Goal: Transaction & Acquisition: Purchase product/service

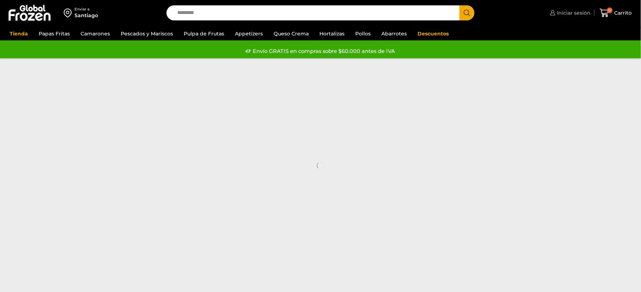
click at [584, 13] on span "Iniciar sesión" at bounding box center [573, 12] width 35 height 7
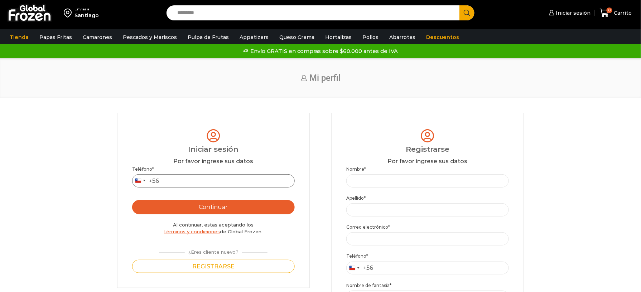
click at [214, 184] on input "Teléfono *" at bounding box center [213, 180] width 163 height 13
type input "*********"
click at [214, 204] on button "Continuar" at bounding box center [213, 207] width 163 height 14
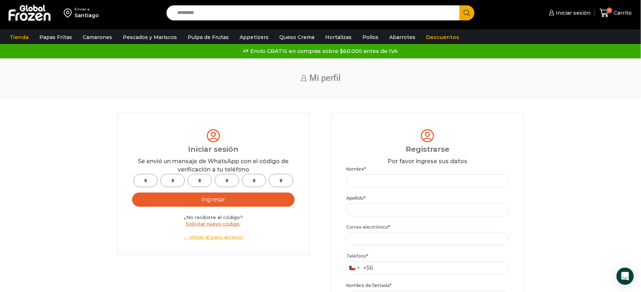
click at [147, 181] on input "text" at bounding box center [146, 180] width 24 height 13
type input "*"
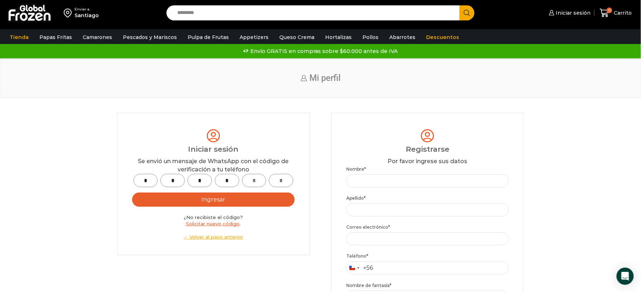
type input "*"
click at [243, 202] on button "Ingresar" at bounding box center [213, 200] width 163 height 14
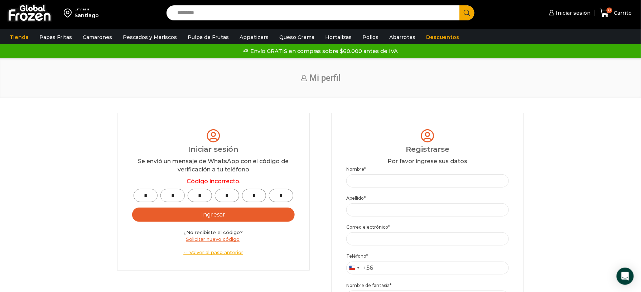
click at [253, 219] on button "Ingresar" at bounding box center [213, 215] width 163 height 14
click at [207, 218] on button "Ingresar" at bounding box center [213, 215] width 163 height 14
click at [151, 195] on input "*" at bounding box center [146, 195] width 24 height 13
click at [214, 239] on link "Solicitar nuevo código" at bounding box center [213, 239] width 54 height 6
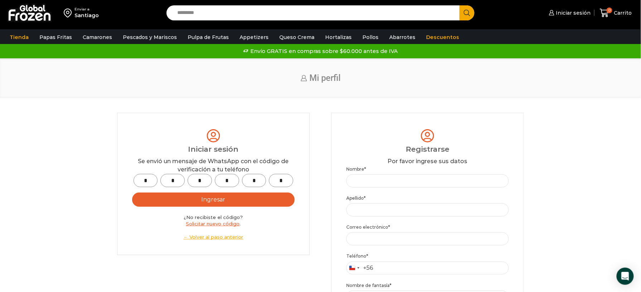
click at [150, 183] on input "*" at bounding box center [146, 180] width 24 height 13
type input "*"
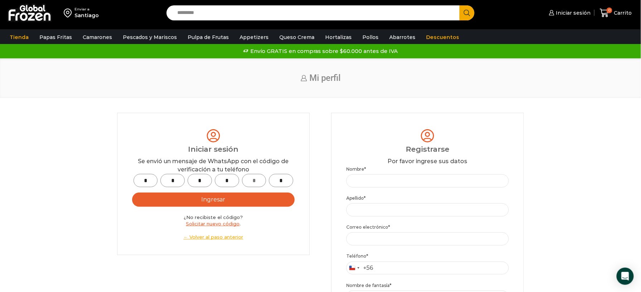
type input "*"
click at [226, 203] on button "Ingresar" at bounding box center [213, 200] width 163 height 14
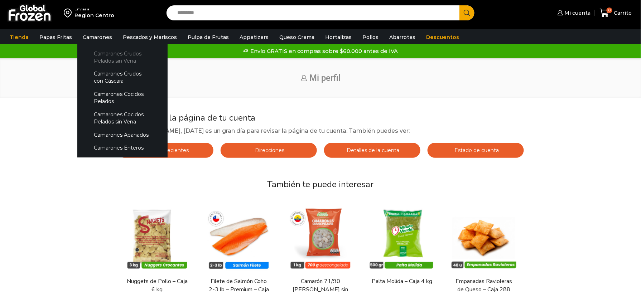
click at [102, 59] on link "Camarones Crudos Pelados sin Vena" at bounding box center [123, 57] width 76 height 20
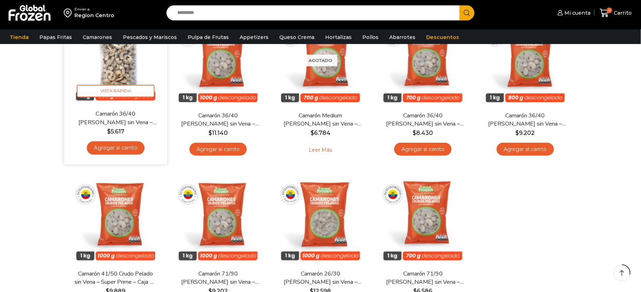
click at [111, 145] on link "Agregar al carrito" at bounding box center [116, 148] width 58 height 13
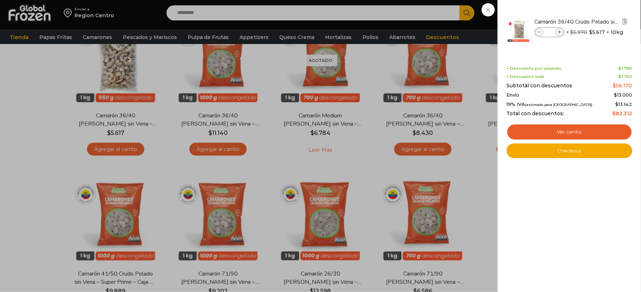
click at [562, 32] on icon at bounding box center [560, 32] width 4 height 4
type input "*"
click at [598, 10] on div "4 Carrito 4 4 Shopping Cart *" at bounding box center [616, 13] width 36 height 17
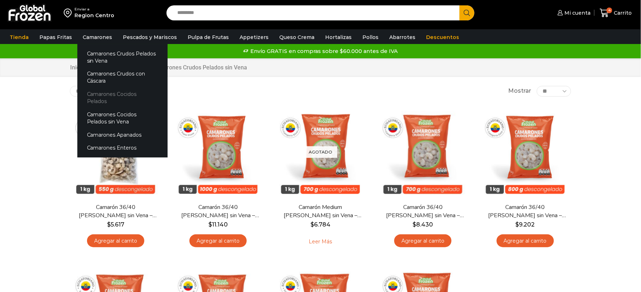
click at [106, 91] on link "Camarones Cocidos Pelados" at bounding box center [122, 98] width 90 height 20
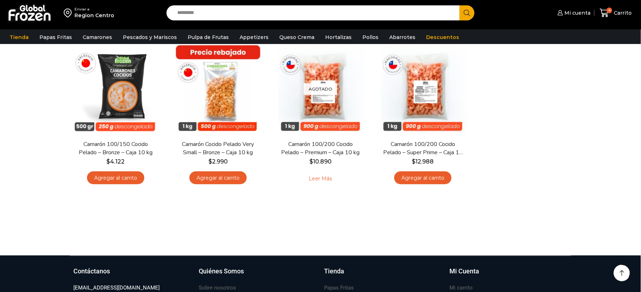
scroll to position [48, 0]
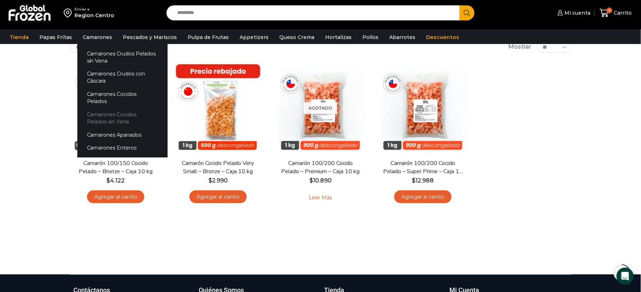
click at [105, 108] on link "Camarones Cocidos Pelados sin Vena" at bounding box center [122, 118] width 90 height 20
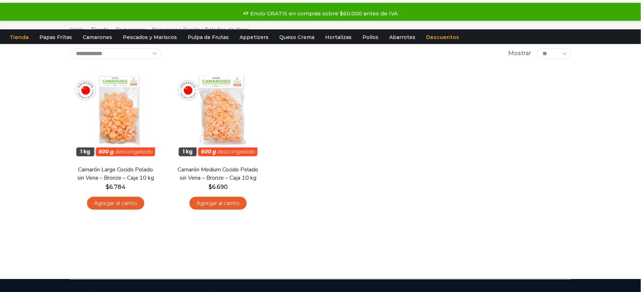
scroll to position [48, 0]
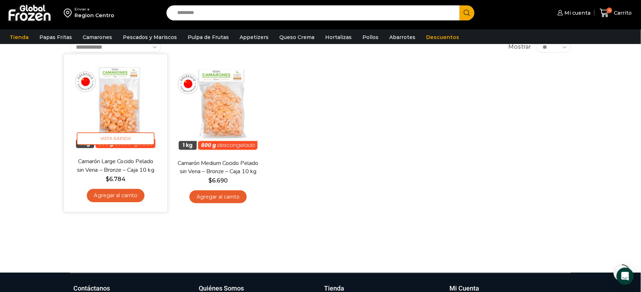
click at [129, 193] on link "Agregar al carrito" at bounding box center [116, 195] width 58 height 13
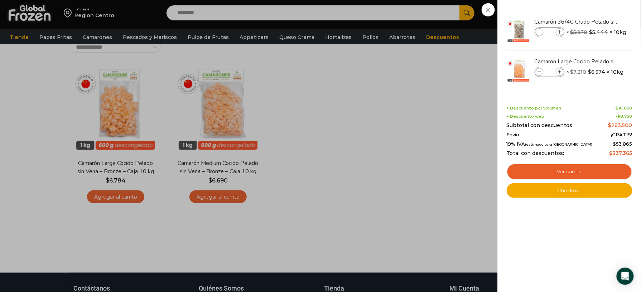
click at [598, 11] on div "5 Carrito 5 5 Shopping Cart *" at bounding box center [616, 13] width 36 height 17
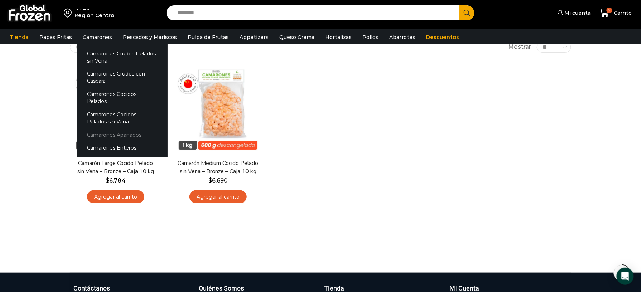
click at [104, 128] on link "Camarones Apanados" at bounding box center [122, 134] width 90 height 13
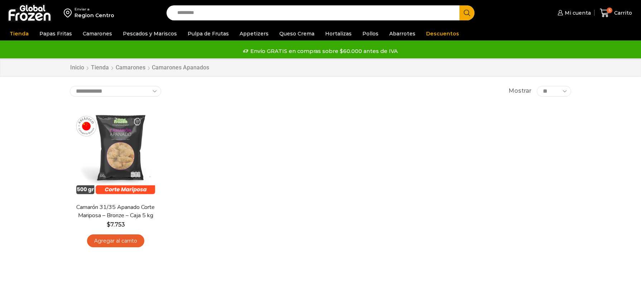
click at [109, 238] on link "Agregar al carrito" at bounding box center [115, 241] width 57 height 13
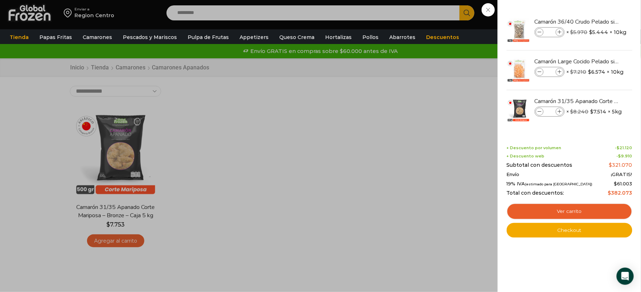
click at [598, 6] on div "6 [GEOGRAPHIC_DATA] 6 6 Shopping Cart *" at bounding box center [616, 13] width 36 height 17
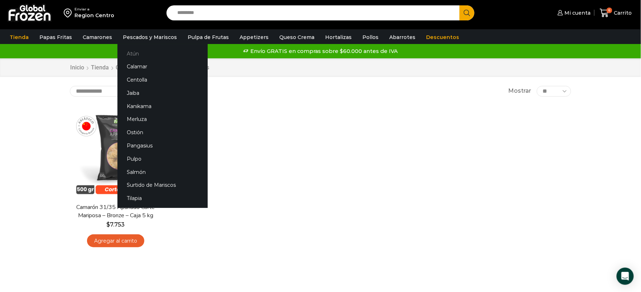
click at [136, 53] on link "Atún" at bounding box center [163, 53] width 90 height 13
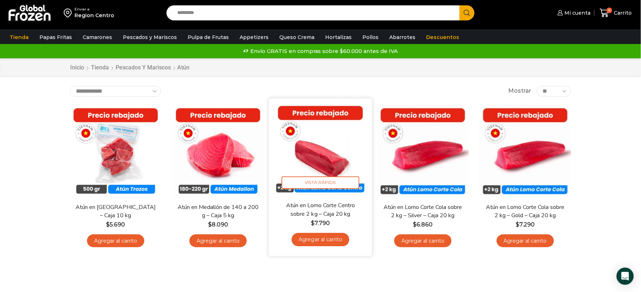
click at [325, 240] on link "Agregar al carrito" at bounding box center [321, 239] width 58 height 13
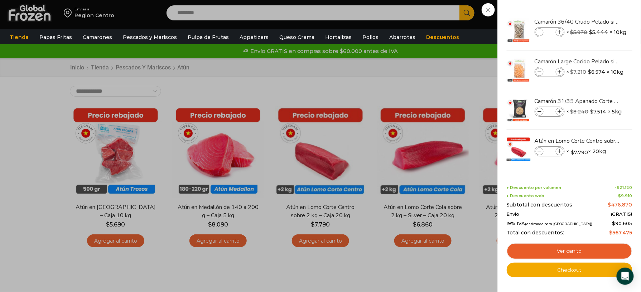
click at [598, 6] on div "7 Carrito 7 7 Shopping Cart *" at bounding box center [616, 13] width 36 height 17
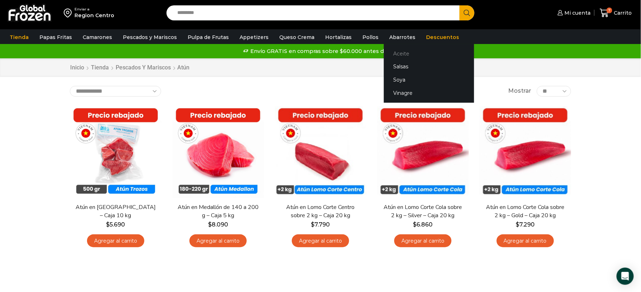
click at [391, 53] on link "Aceite" at bounding box center [429, 53] width 90 height 13
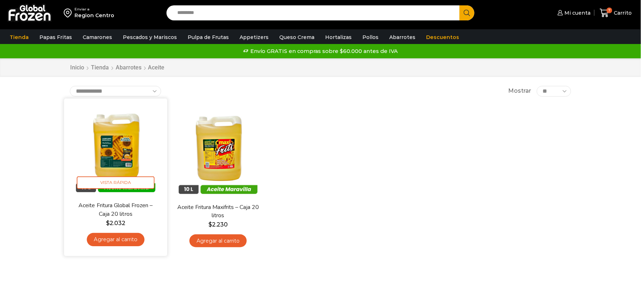
click at [121, 241] on link "Agregar al carrito" at bounding box center [116, 239] width 58 height 13
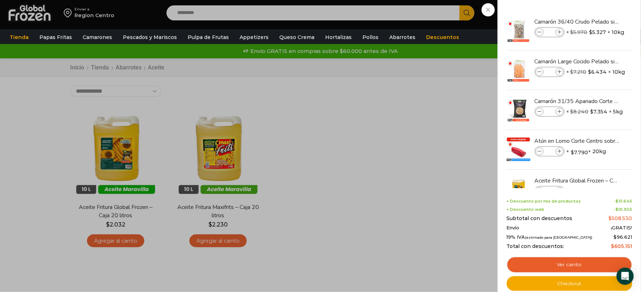
click at [598, 10] on div "8 [GEOGRAPHIC_DATA] 8 8 Shopping Cart *" at bounding box center [616, 13] width 36 height 17
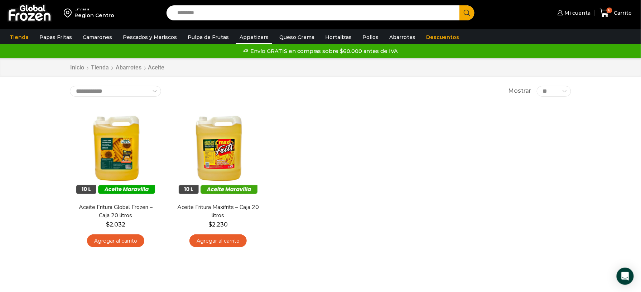
click at [256, 37] on link "Appetizers" at bounding box center [254, 37] width 36 height 14
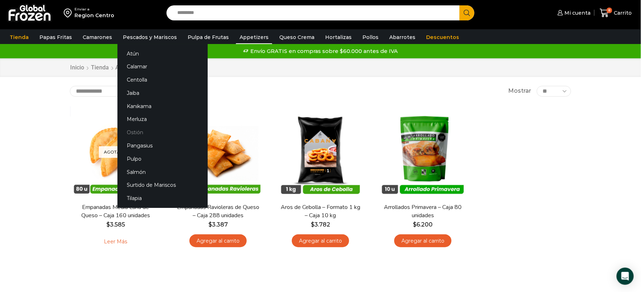
click at [135, 135] on link "Ostión" at bounding box center [163, 132] width 90 height 13
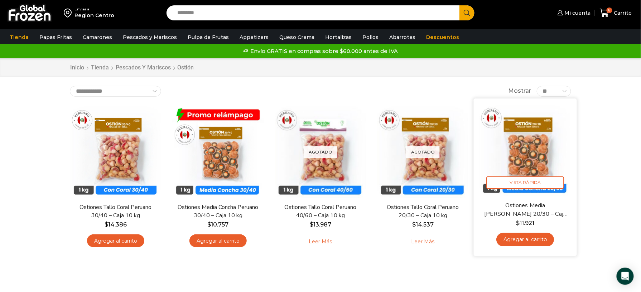
click at [535, 242] on link "Agregar al carrito" at bounding box center [526, 239] width 58 height 13
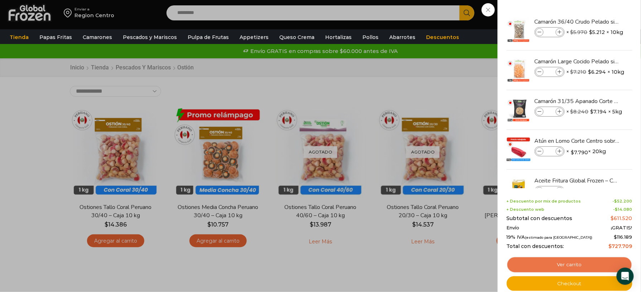
click at [582, 262] on link "Ver carrito" at bounding box center [570, 265] width 126 height 16
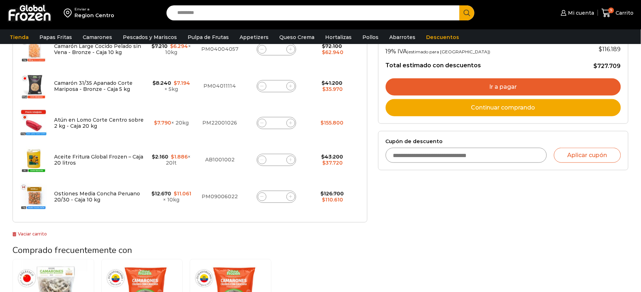
scroll to position [160, 0]
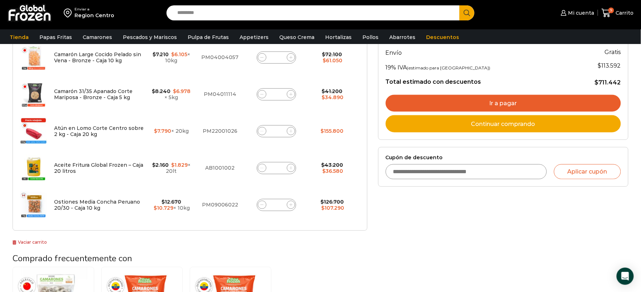
scroll to position [143, 0]
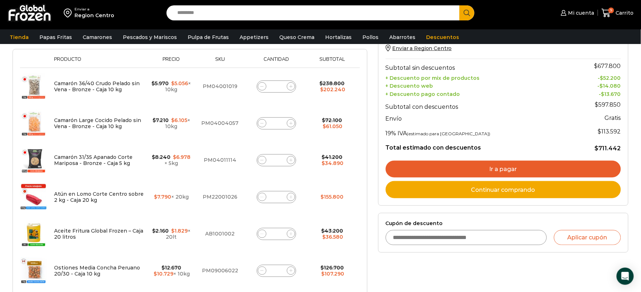
click at [472, 168] on link "Ir a pagar" at bounding box center [503, 169] width 235 height 17
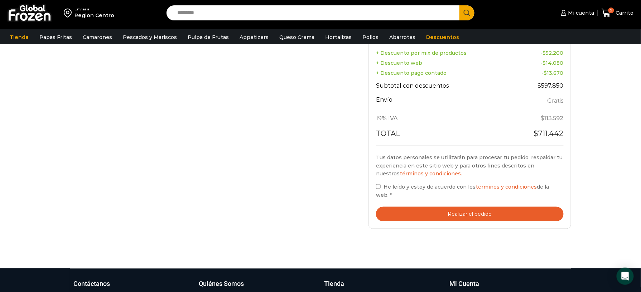
scroll to position [382, 0]
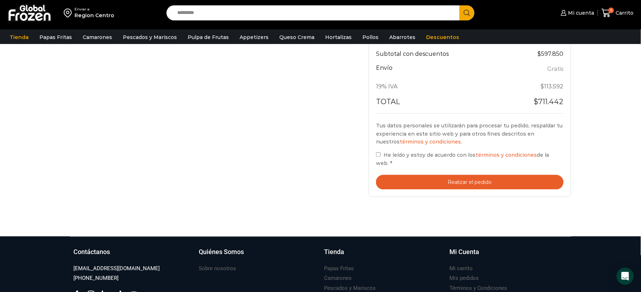
click at [431, 180] on button "Realizar el pedido" at bounding box center [470, 182] width 188 height 15
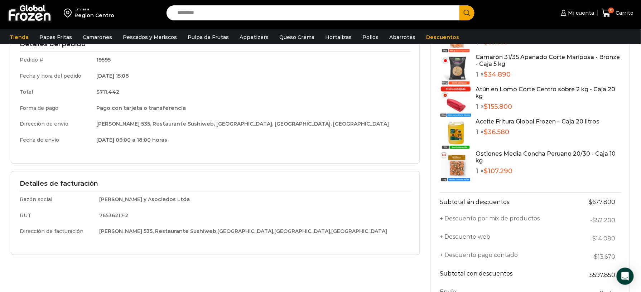
scroll to position [181, 0]
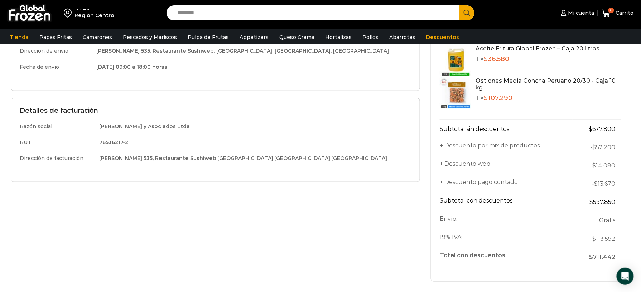
click at [145, 11] on td "[DATE] 15:08" at bounding box center [251, 3] width 320 height 16
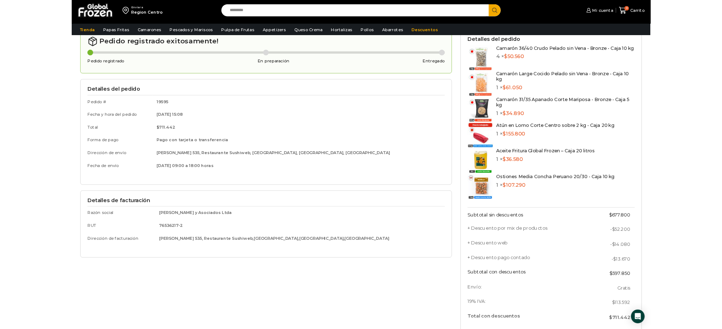
scroll to position [52, 0]
